Goal: Find specific page/section: Find specific page/section

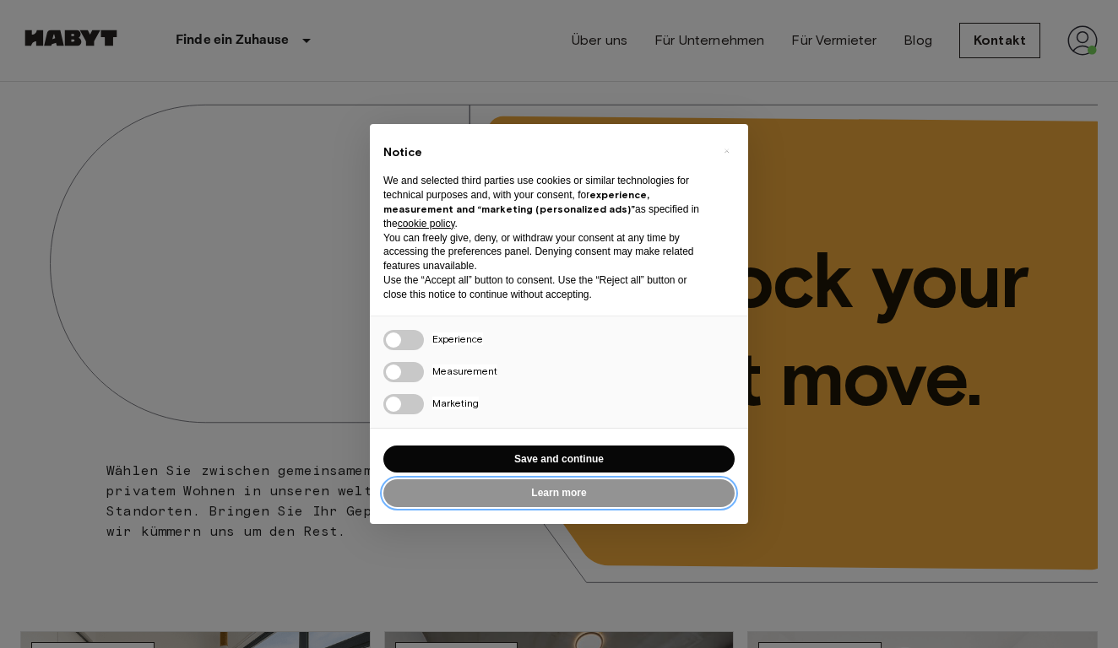
click at [612, 485] on button "Learn more" at bounding box center [558, 493] width 351 height 28
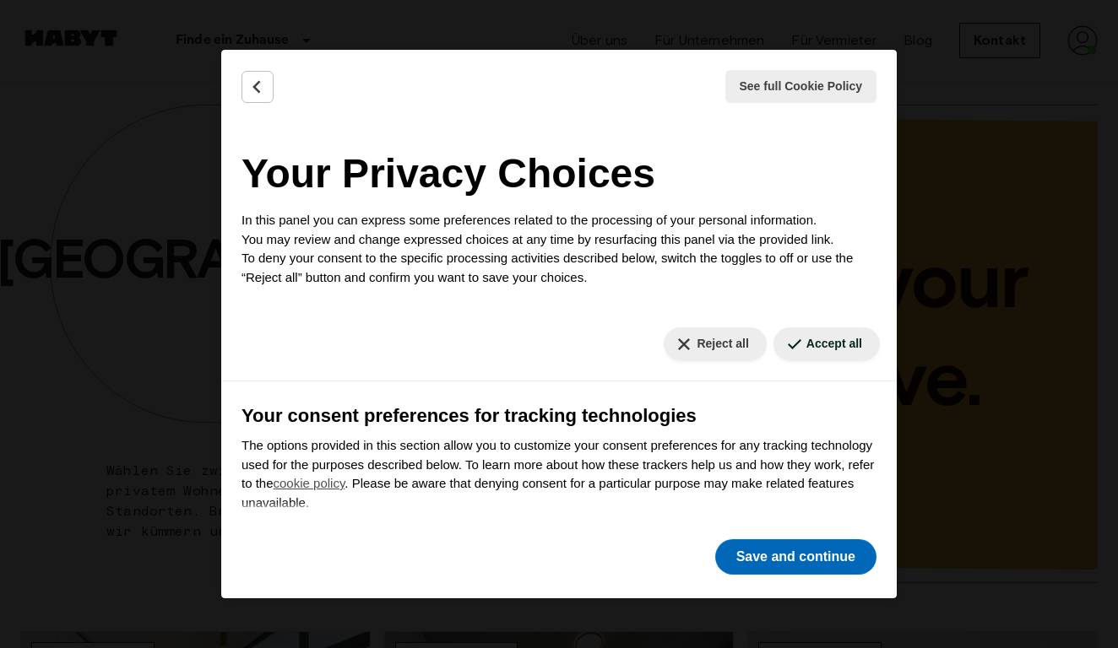
click at [766, 558] on button "Save and continue" at bounding box center [795, 556] width 161 height 35
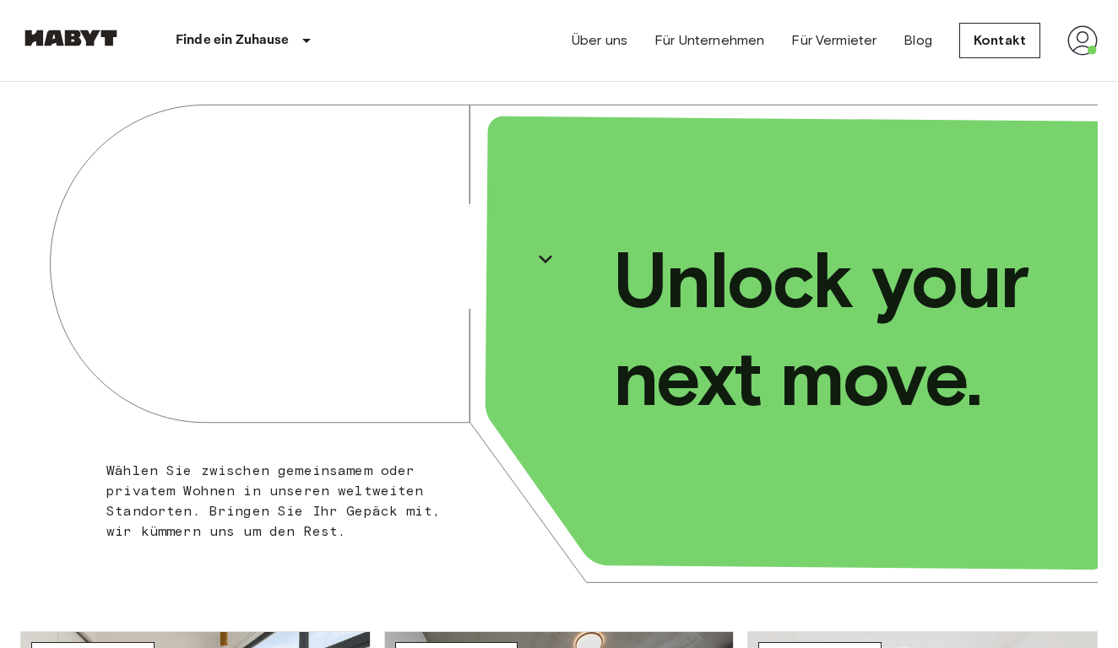
click at [1085, 43] on img at bounding box center [1082, 40] width 30 height 30
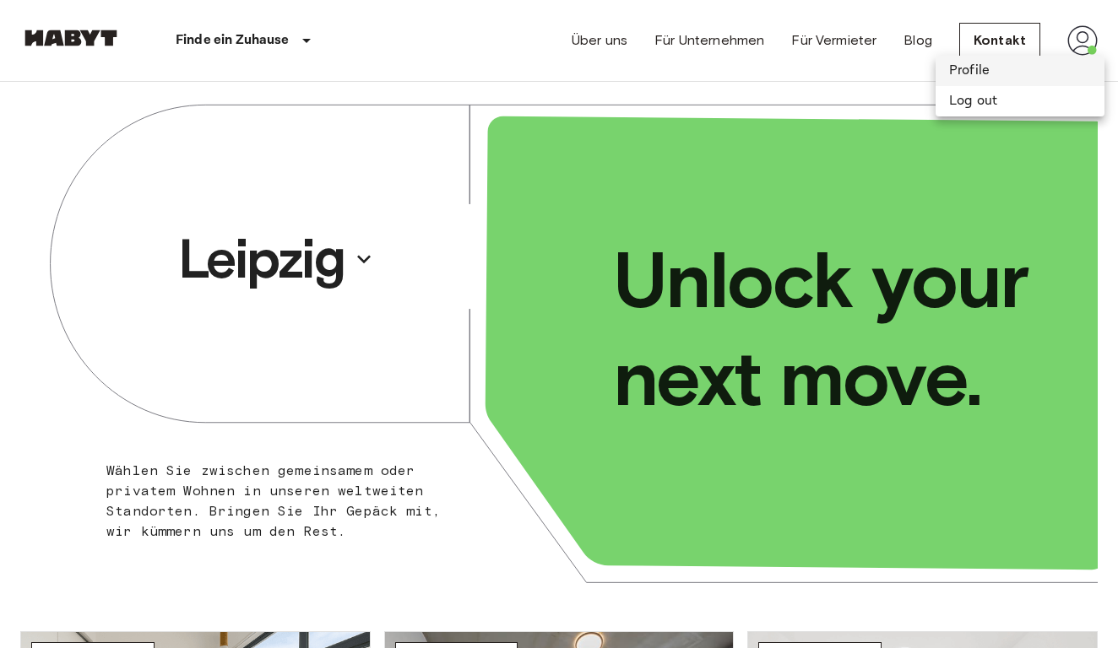
click at [1022, 69] on li "Profile" at bounding box center [1019, 71] width 169 height 30
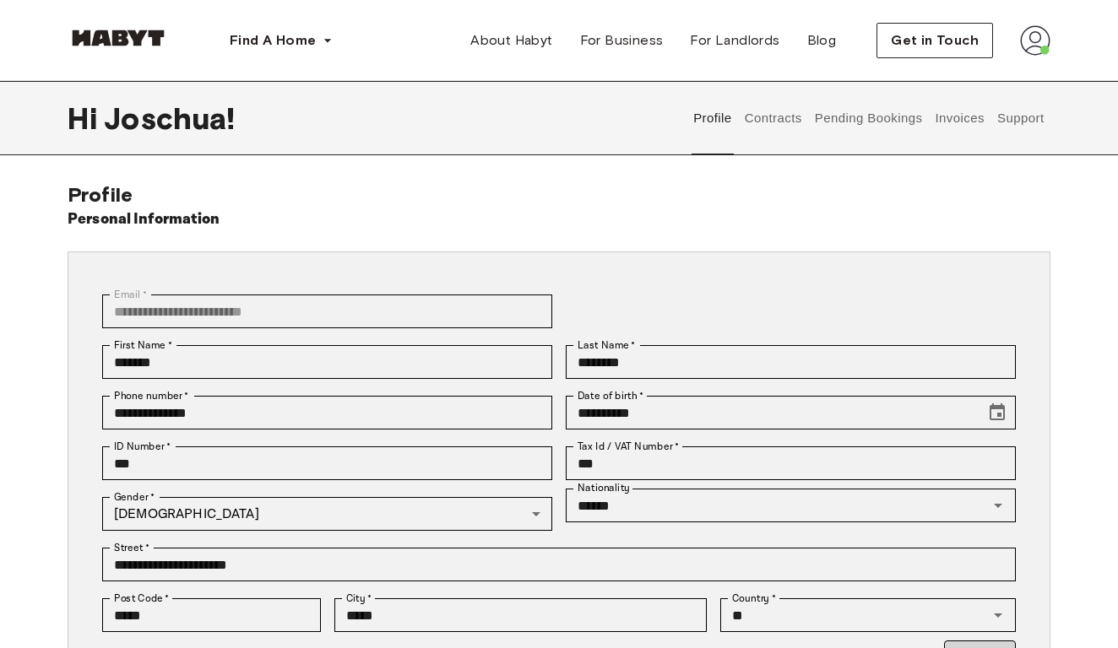
click at [761, 124] on button "Contracts" at bounding box center [773, 118] width 62 height 74
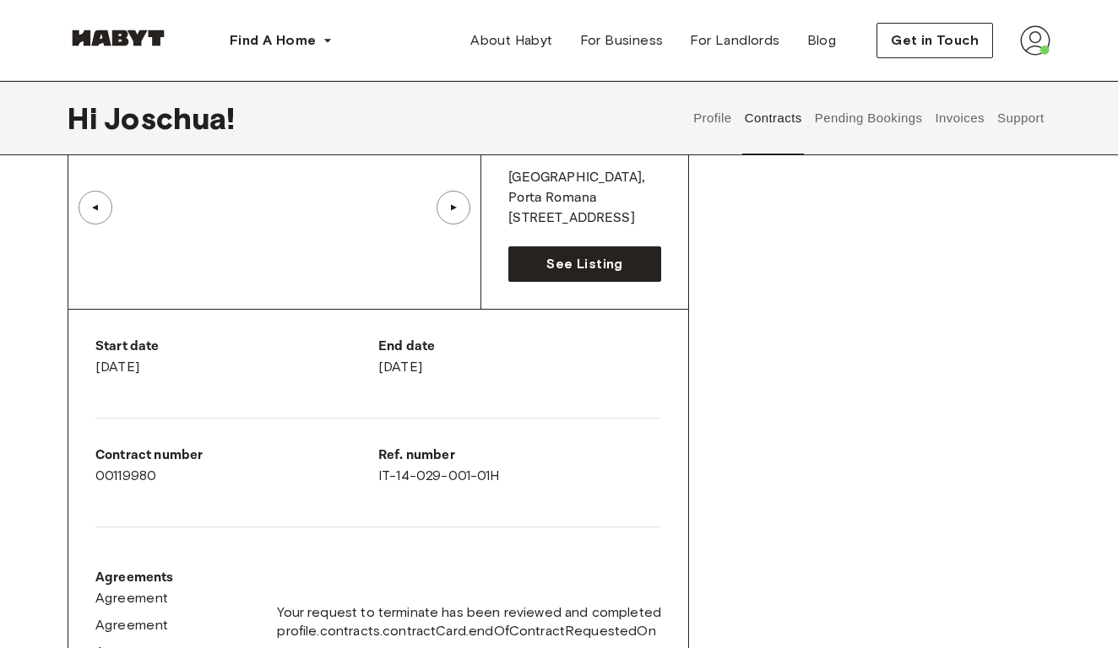
scroll to position [161, 0]
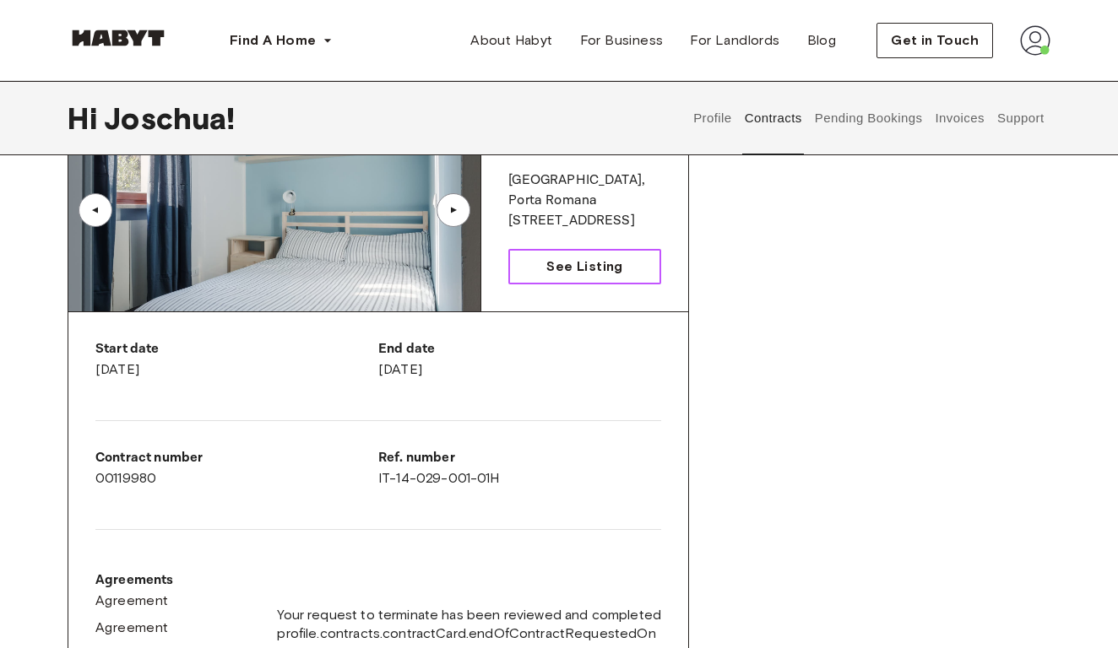
click at [595, 271] on span "See Listing" at bounding box center [584, 267] width 76 height 20
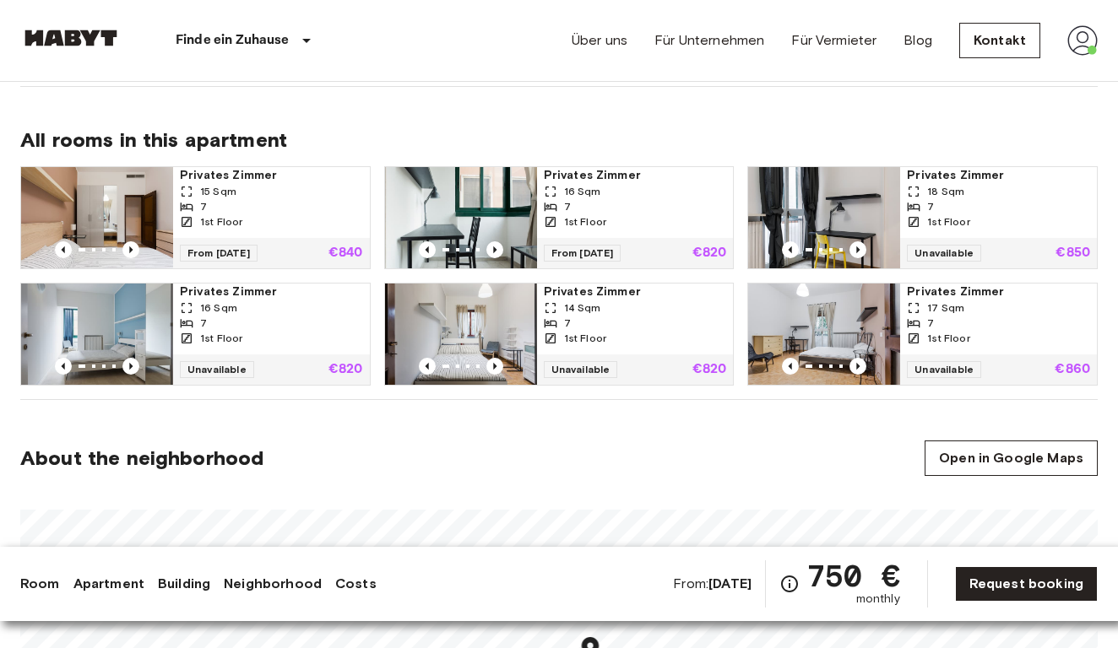
scroll to position [1132, 0]
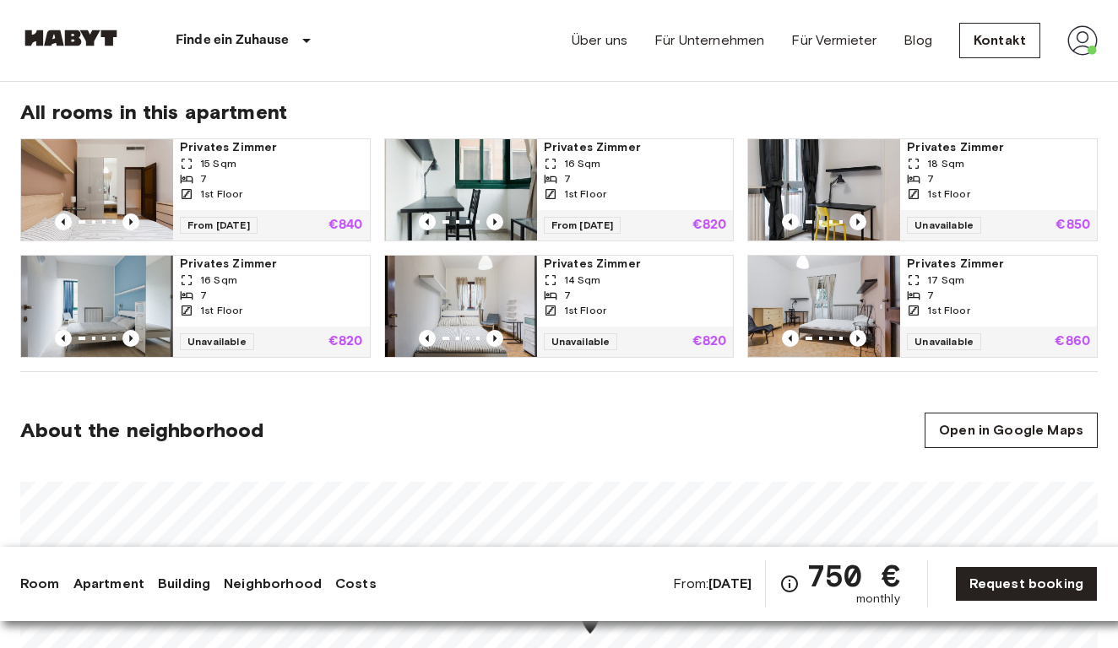
click at [220, 153] on span "Privates Zimmer" at bounding box center [271, 147] width 183 height 17
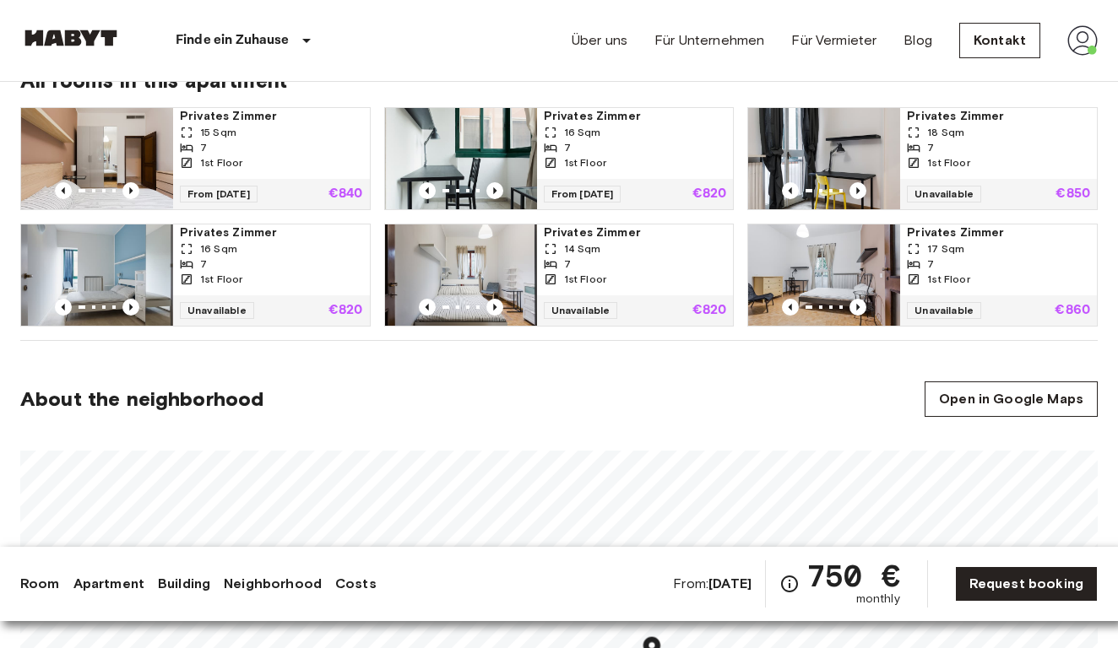
scroll to position [1116, 0]
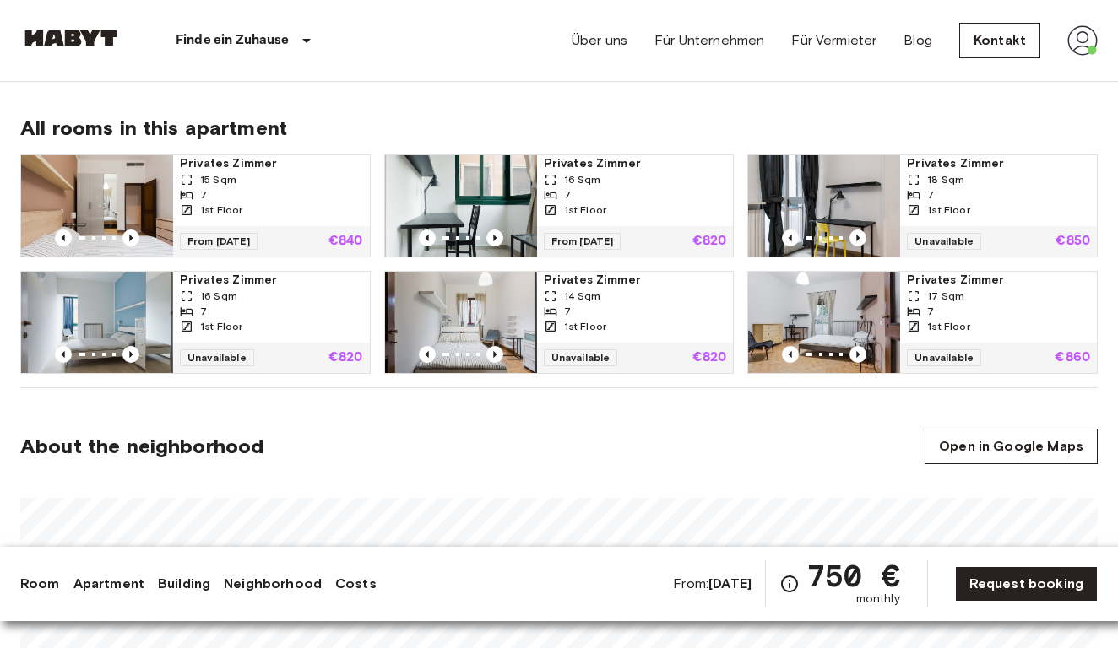
click at [589, 156] on span "Privates Zimmer" at bounding box center [635, 163] width 183 height 17
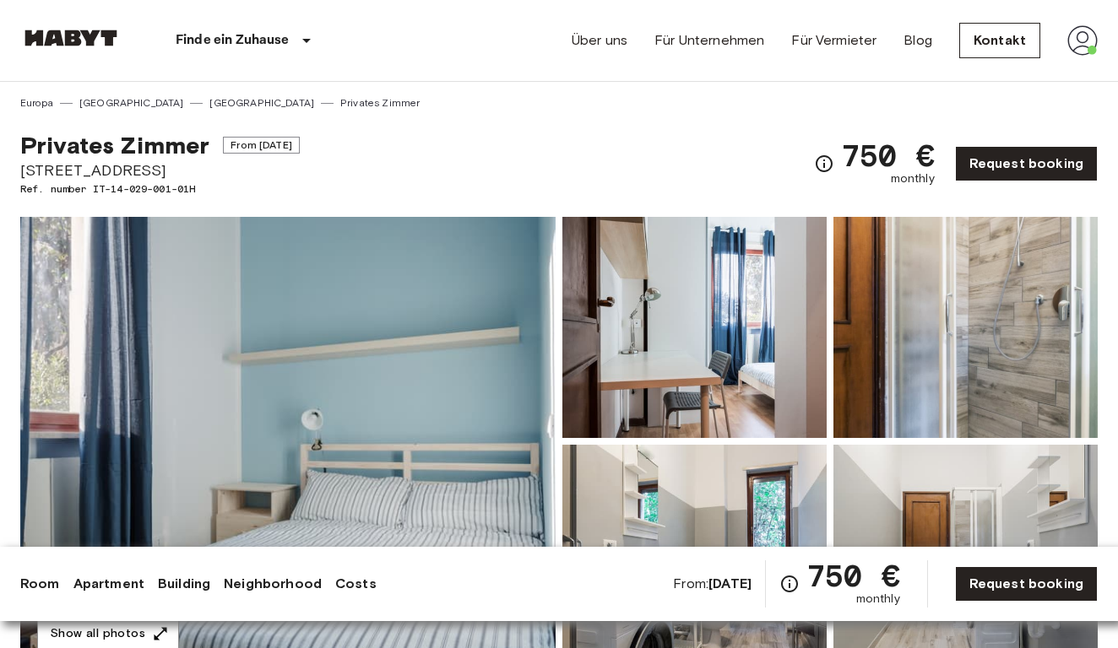
scroll to position [0, 0]
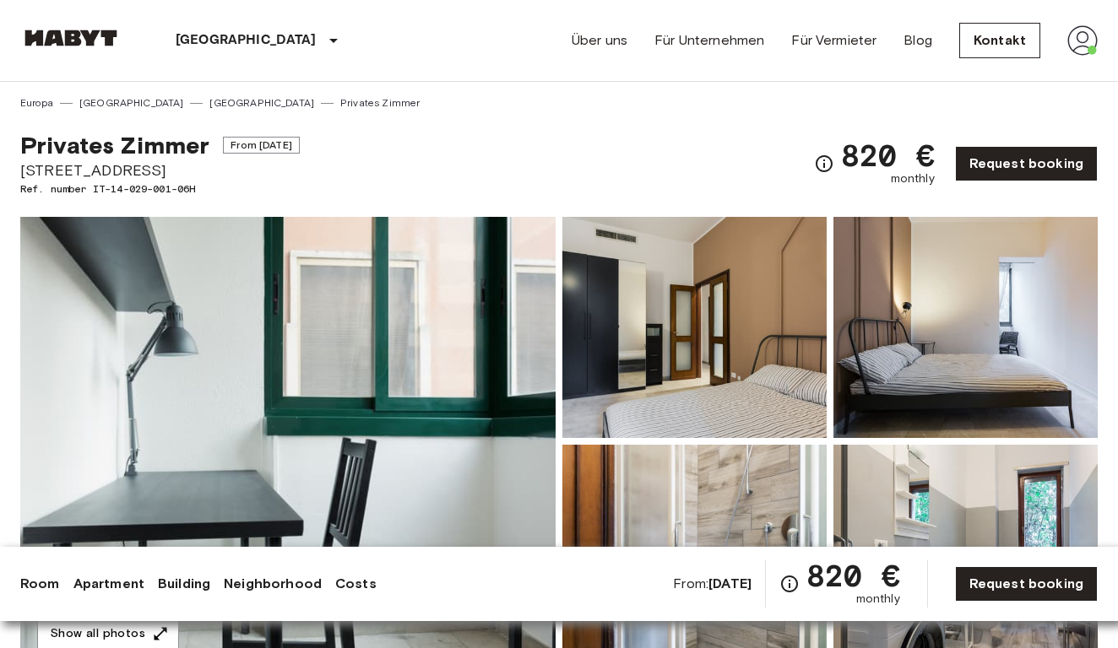
click at [479, 306] on img at bounding box center [287, 441] width 535 height 449
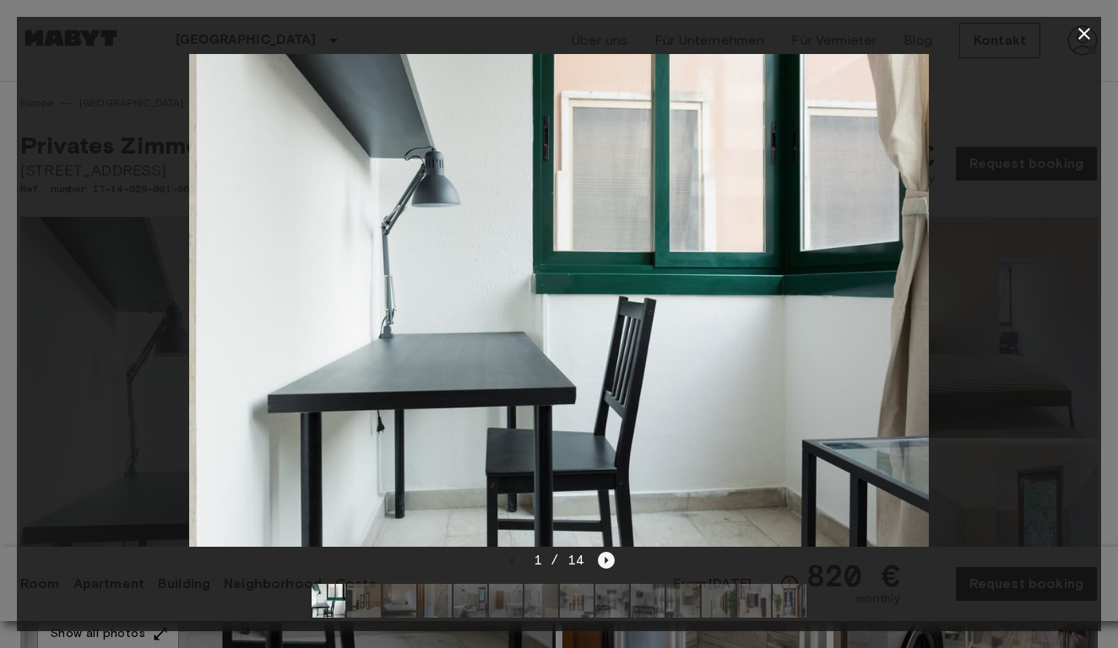
click at [607, 556] on icon "Next image" at bounding box center [606, 560] width 17 height 17
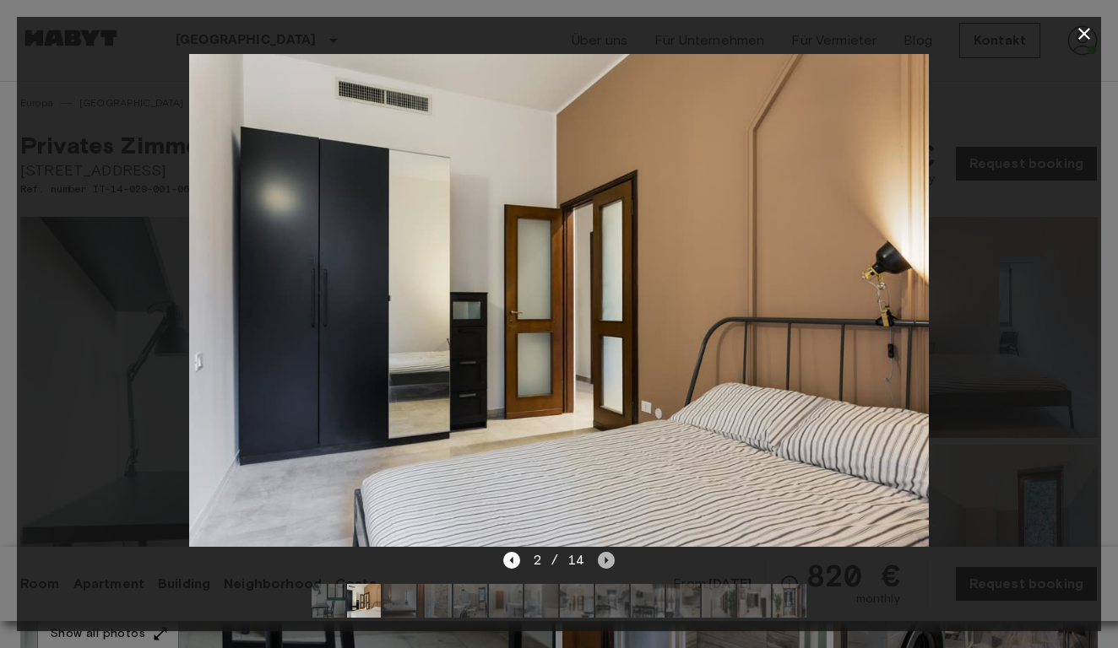
click at [607, 557] on icon "Next image" at bounding box center [606, 560] width 17 height 17
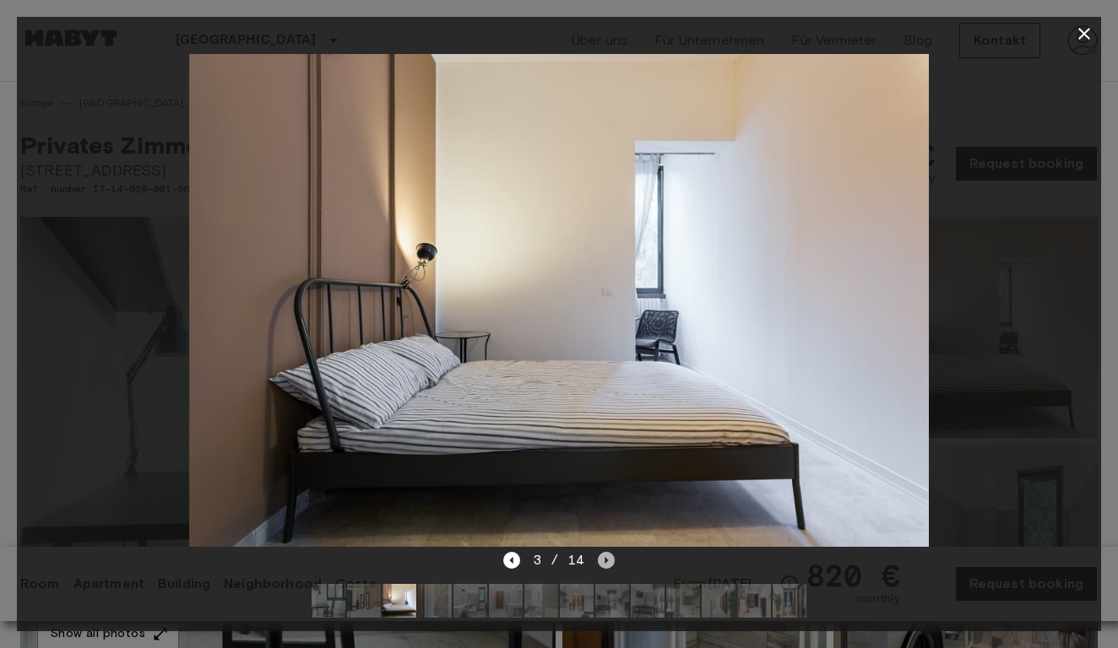
click at [607, 557] on icon "Next image" at bounding box center [606, 560] width 17 height 17
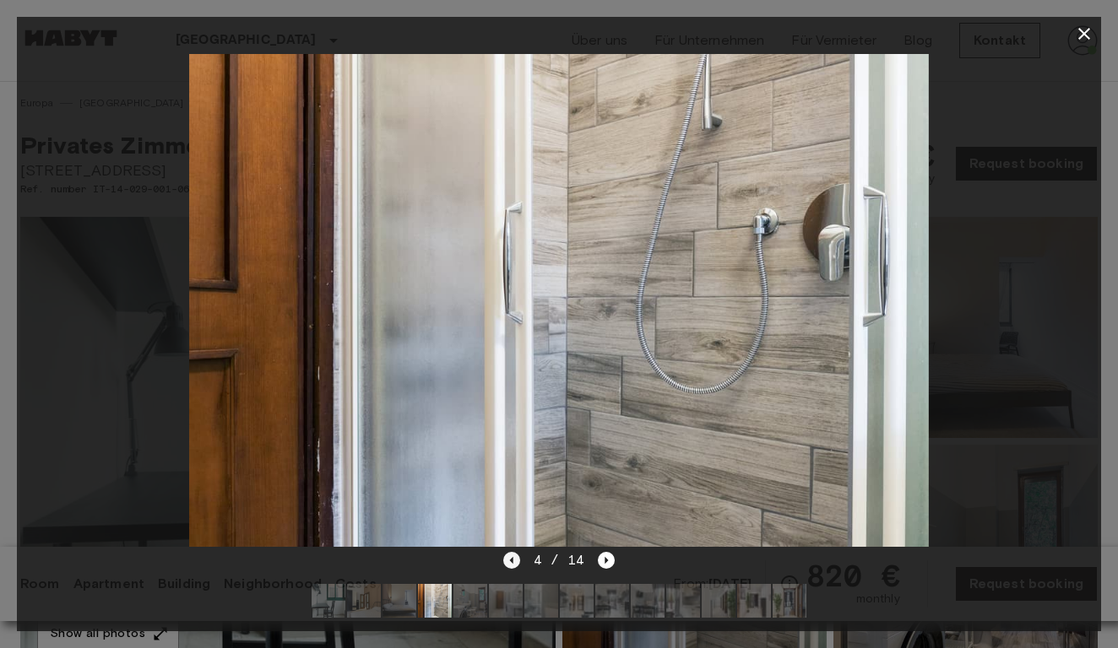
click at [512, 562] on icon "Previous image" at bounding box center [511, 560] width 17 height 17
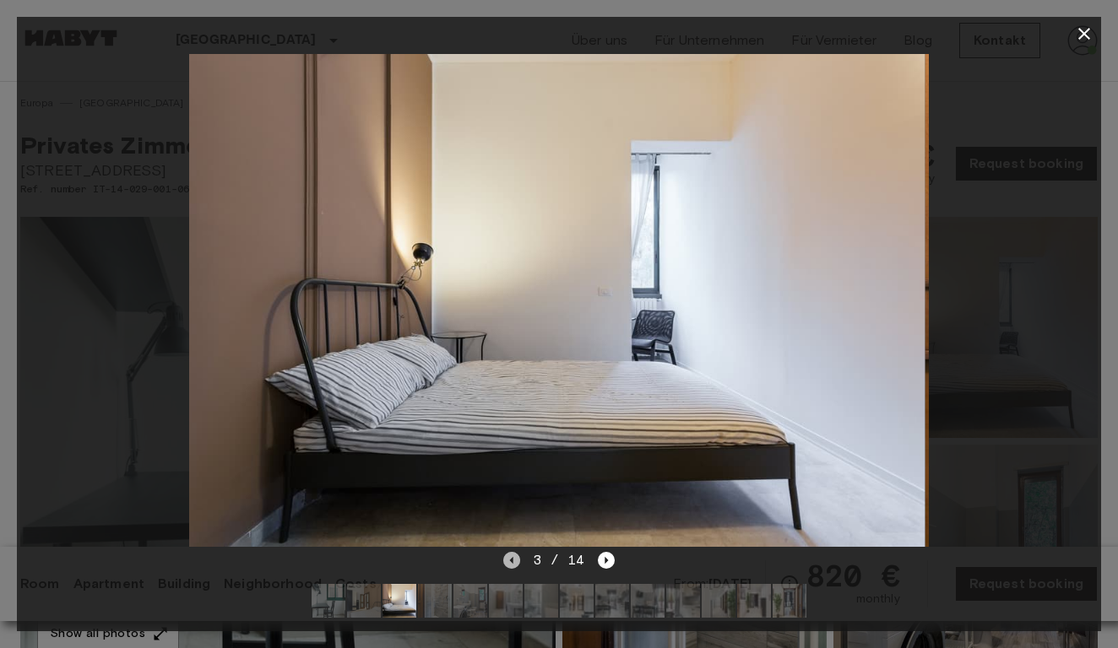
click at [511, 562] on icon "Previous image" at bounding box center [511, 560] width 17 height 17
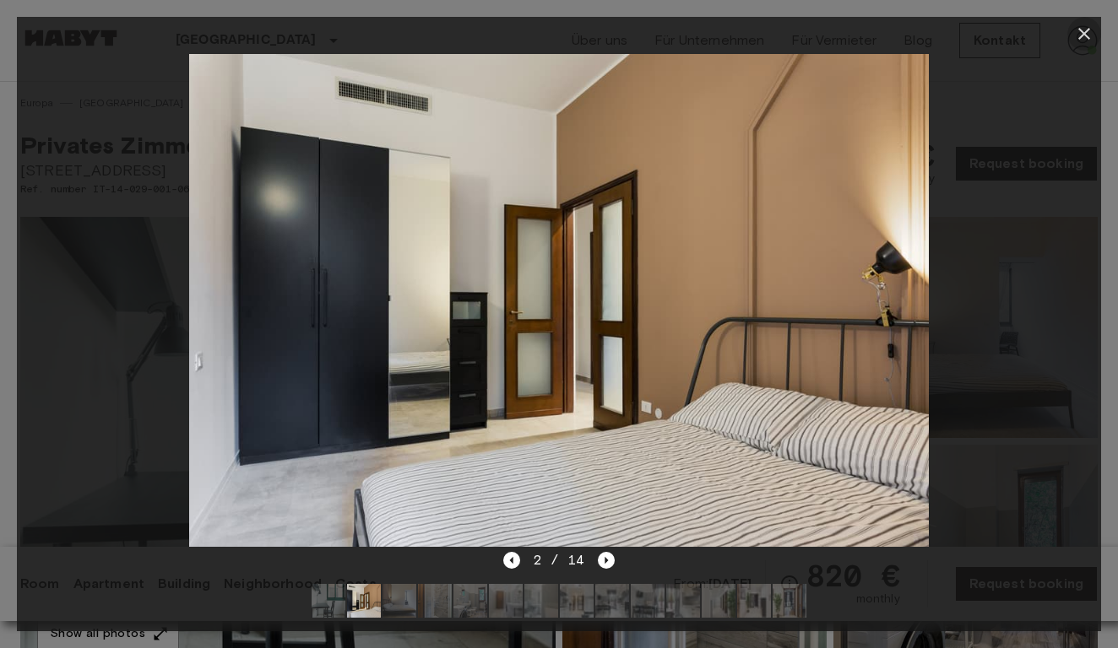
click at [1087, 32] on icon "button" at bounding box center [1084, 34] width 20 height 20
